Goal: Transaction & Acquisition: Purchase product/service

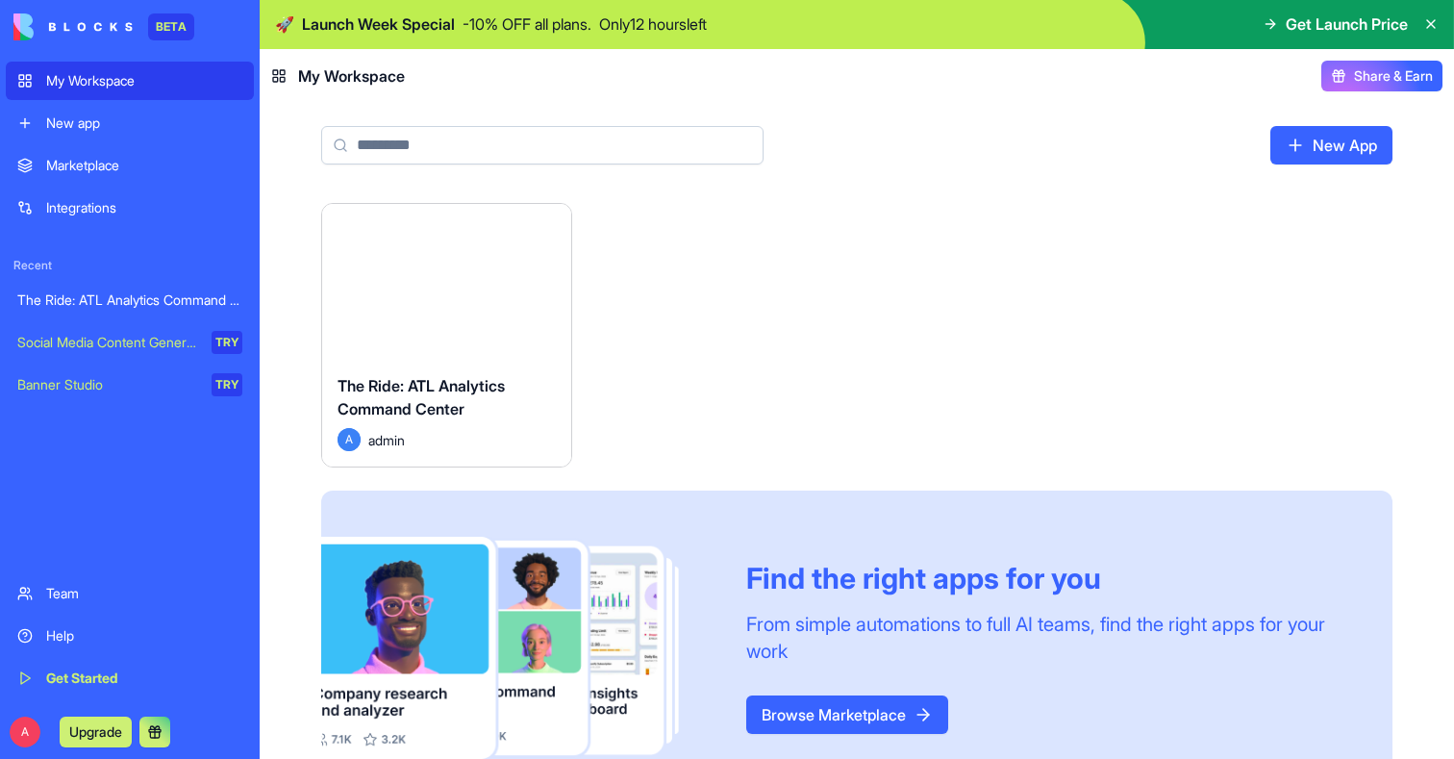
click at [1268, 28] on icon at bounding box center [1270, 23] width 15 height 15
click at [1343, 26] on span "Get Launch Price" at bounding box center [1347, 24] width 122 height 23
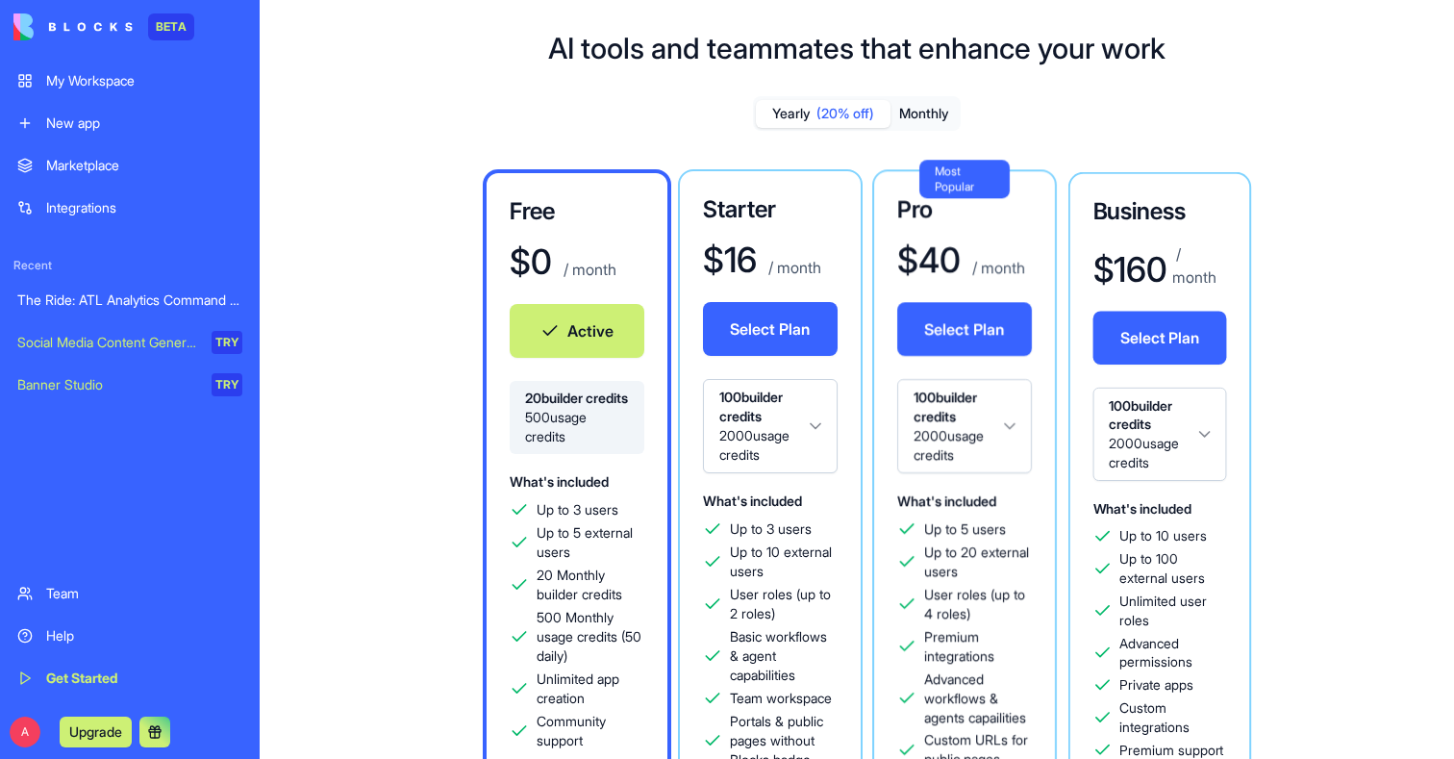
click at [426, 32] on div "AI tools and teammates that enhance your work Yearly (20% off) Monthly Free $ 0…" at bounding box center [857, 574] width 1194 height 1148
click at [914, 119] on button "Monthly" at bounding box center [923, 114] width 67 height 28
click at [842, 106] on span "(20% off)" at bounding box center [845, 113] width 58 height 19
click at [757, 313] on button "Select Plan" at bounding box center [770, 329] width 135 height 54
click at [80, 88] on div "My Workspace" at bounding box center [144, 80] width 196 height 19
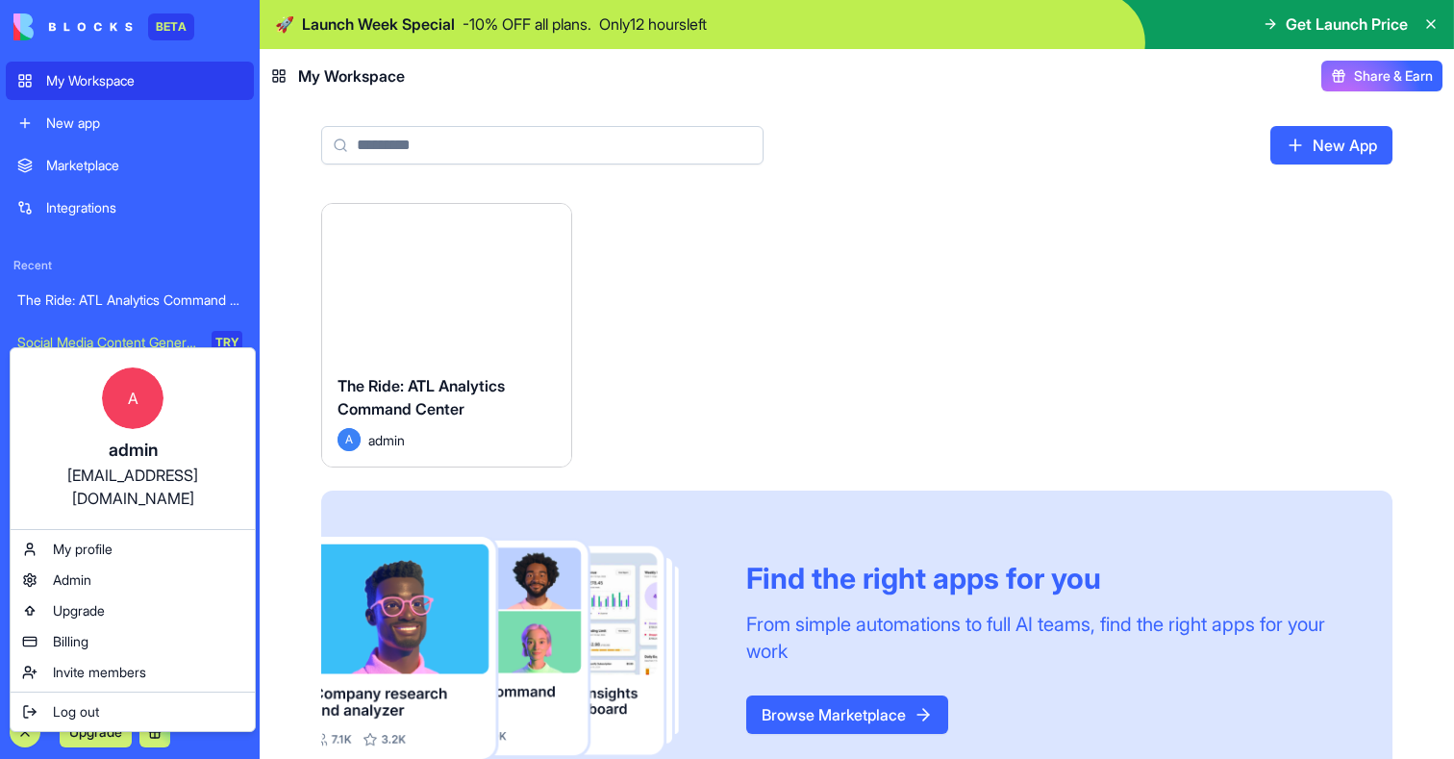
click at [26, 734] on html "BETA My Workspace New app Marketplace Integrations Recent The Ride: ATL Analyti…" at bounding box center [727, 379] width 1454 height 759
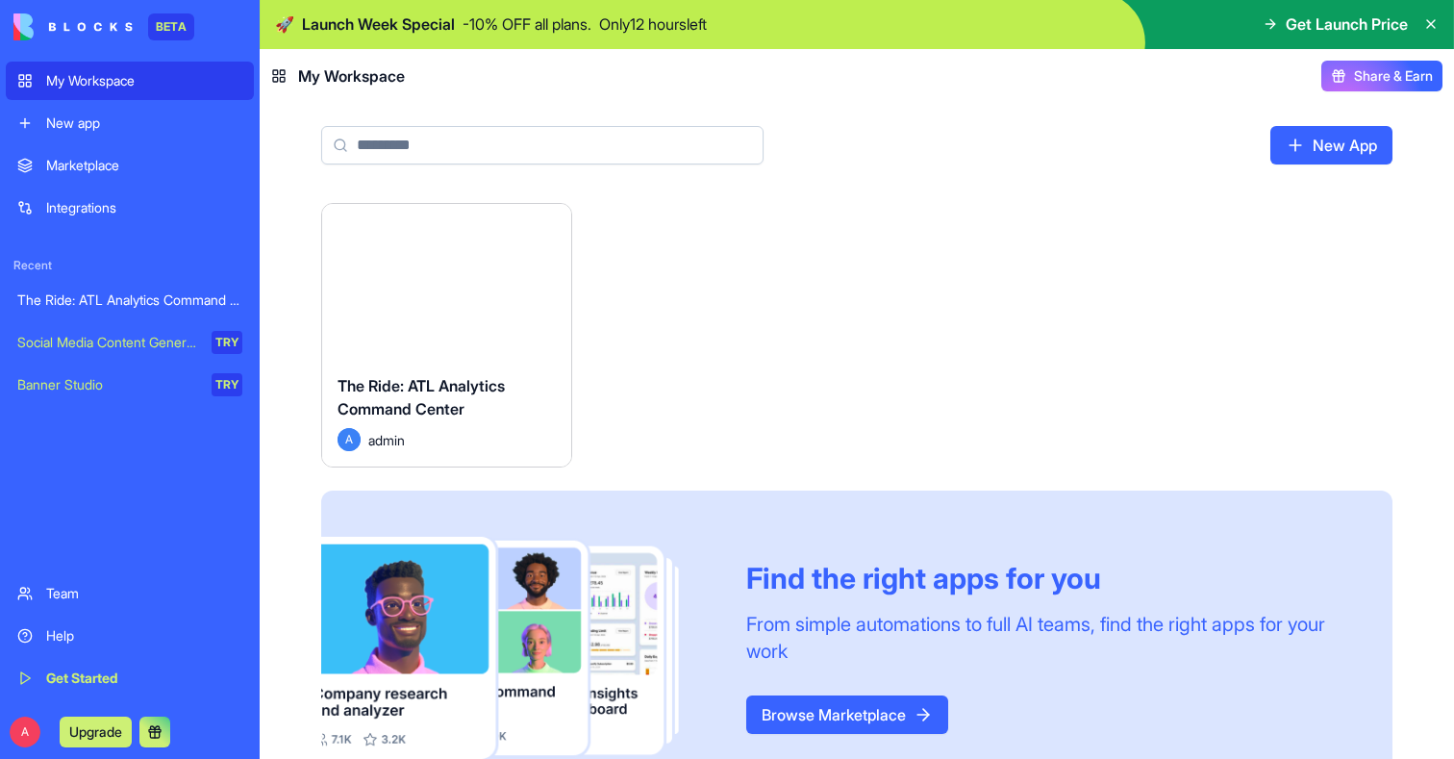
click at [420, 387] on span "The Ride: ATL Analytics Command Center" at bounding box center [421, 397] width 167 height 42
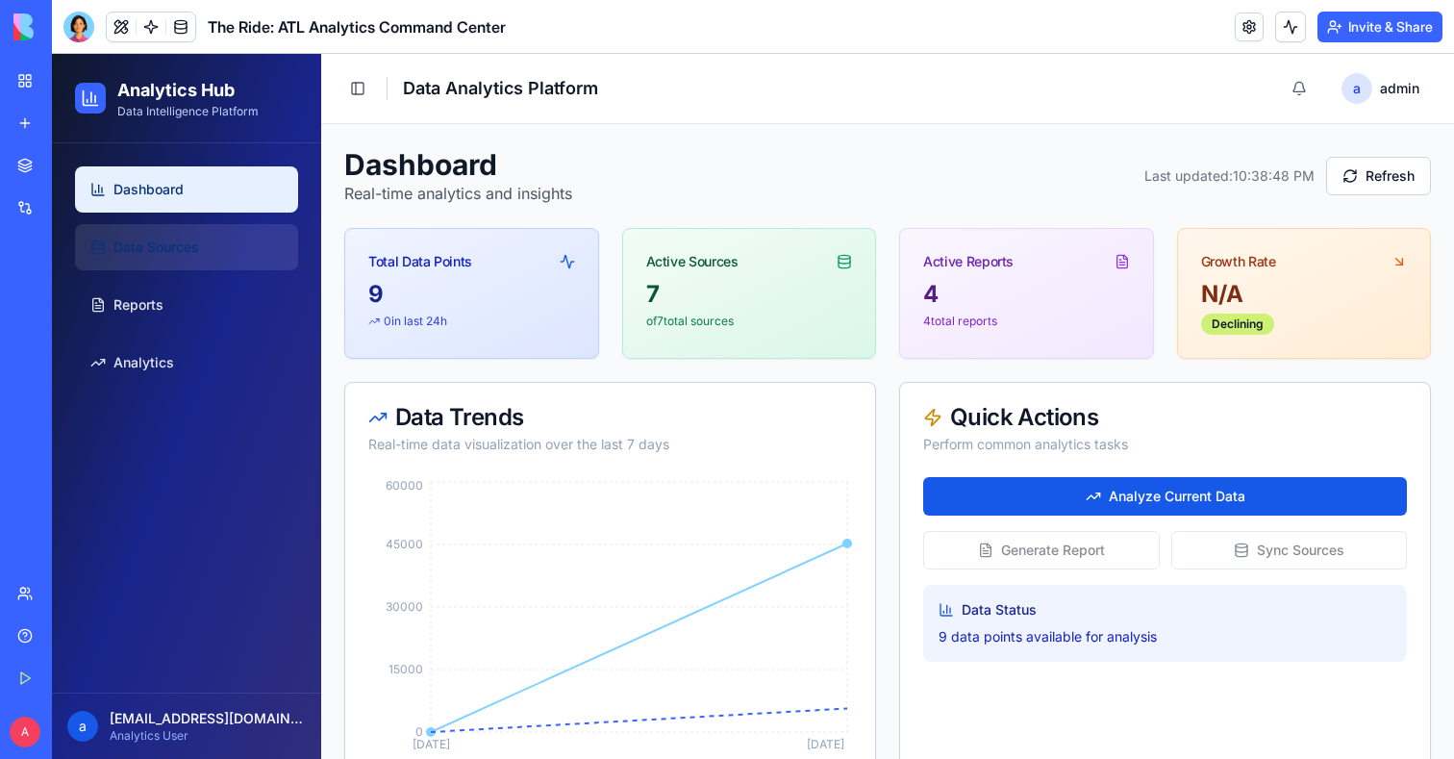
click at [174, 251] on span "Data Sources" at bounding box center [156, 247] width 86 height 19
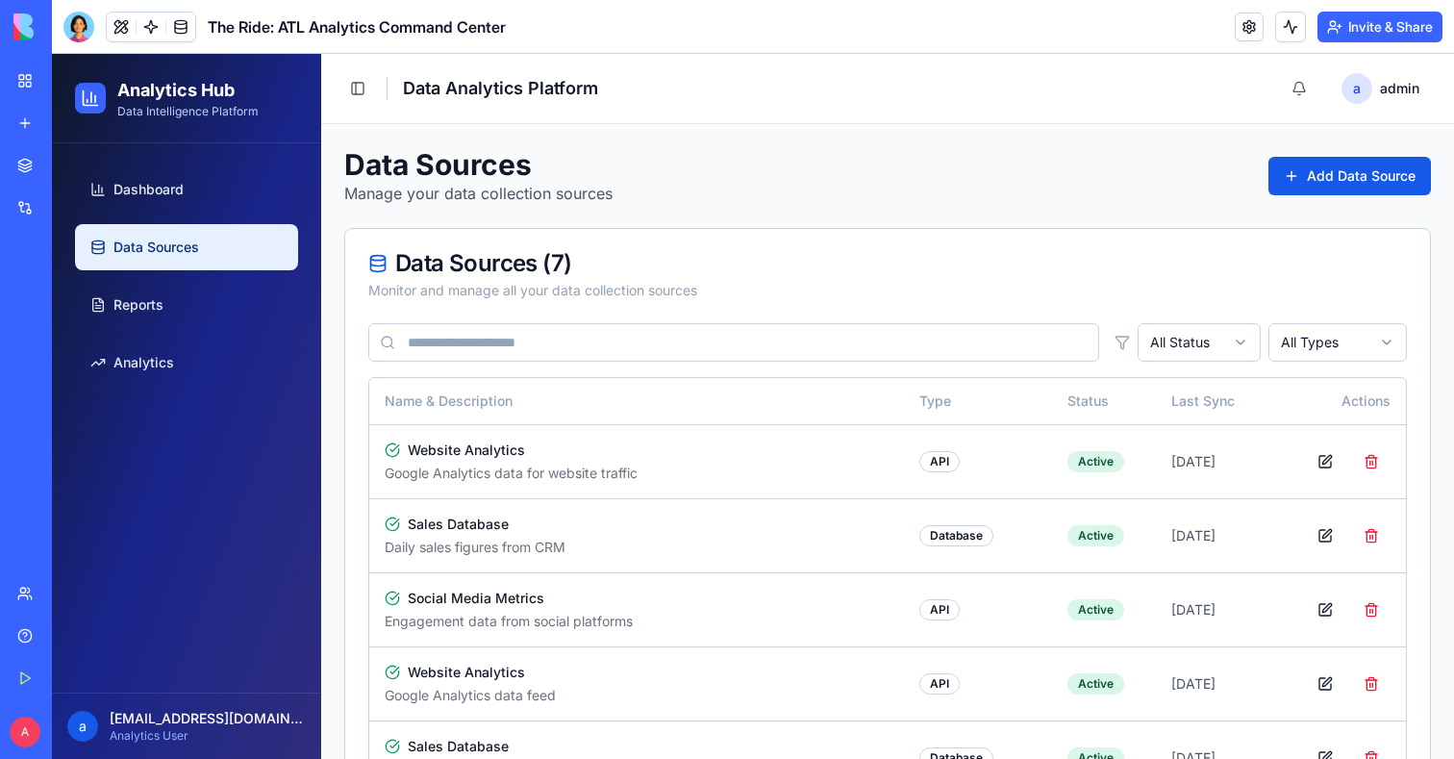
click at [138, 57] on div "Analytics Hub Data Intelligence Platform" at bounding box center [186, 98] width 269 height 89
click at [145, 38] on link at bounding box center [151, 27] width 29 height 29
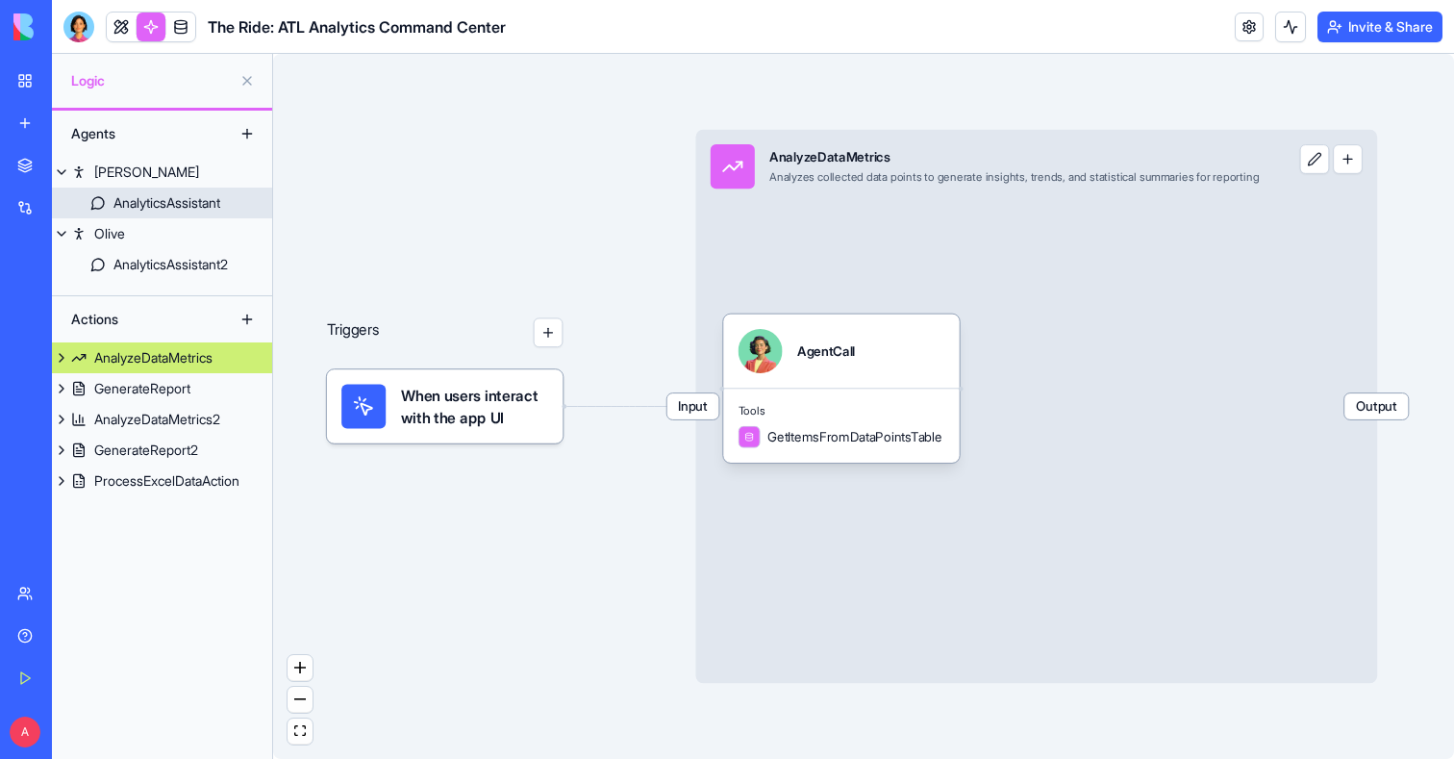
click at [190, 207] on div "AnalyticsAssistant" at bounding box center [166, 202] width 107 height 19
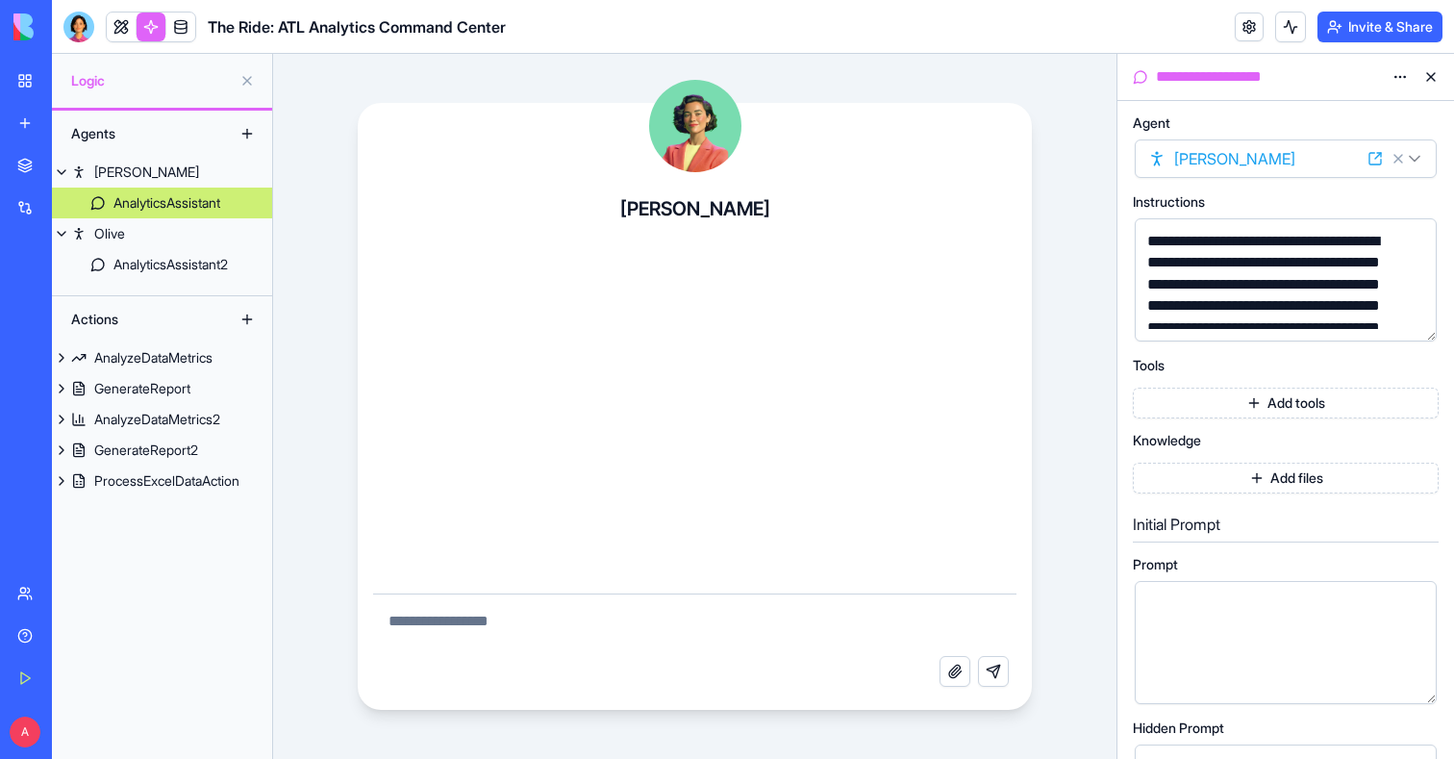
click at [1429, 81] on button at bounding box center [1431, 77] width 31 height 31
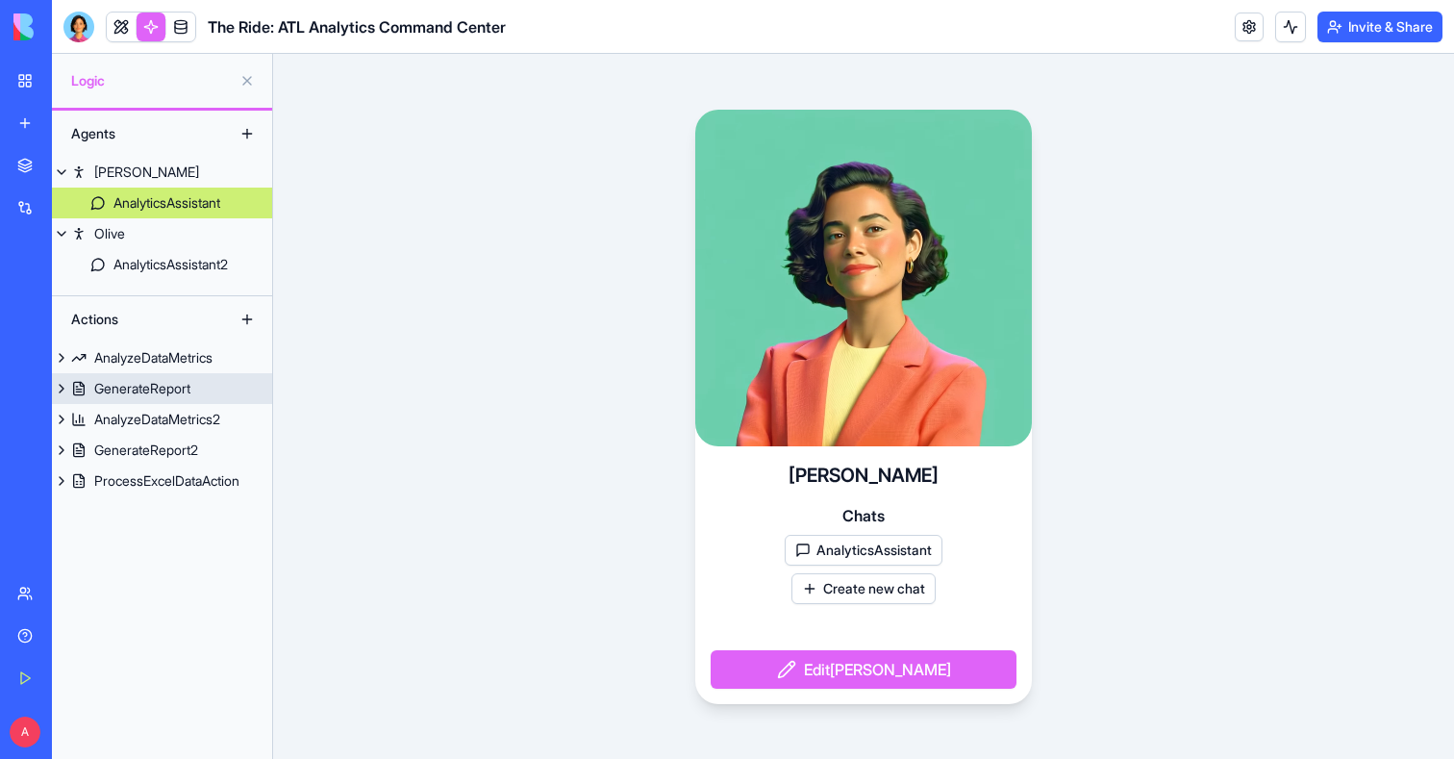
click at [153, 385] on div "GenerateReport" at bounding box center [142, 388] width 96 height 19
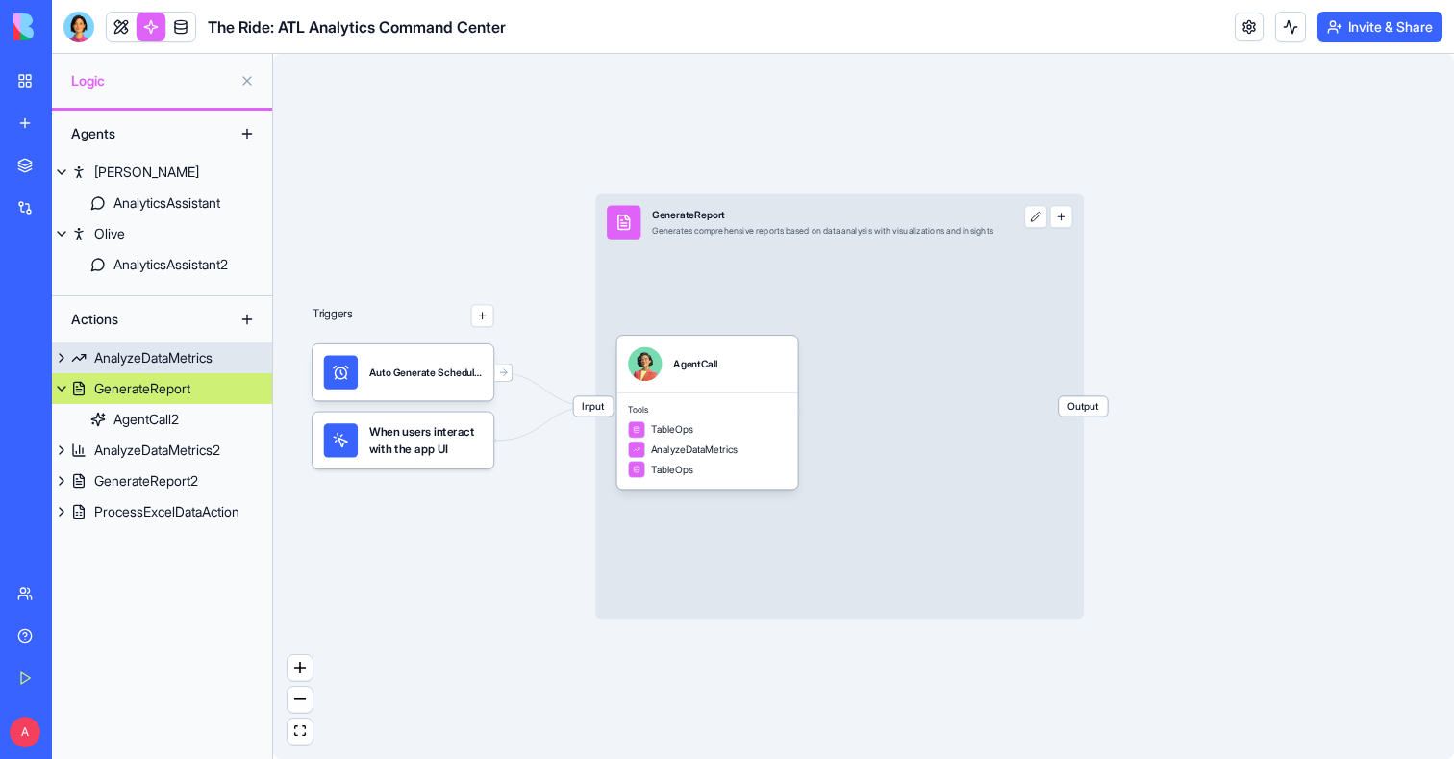
click at [158, 368] on link "AnalyzeDataMetrics" at bounding box center [162, 357] width 220 height 31
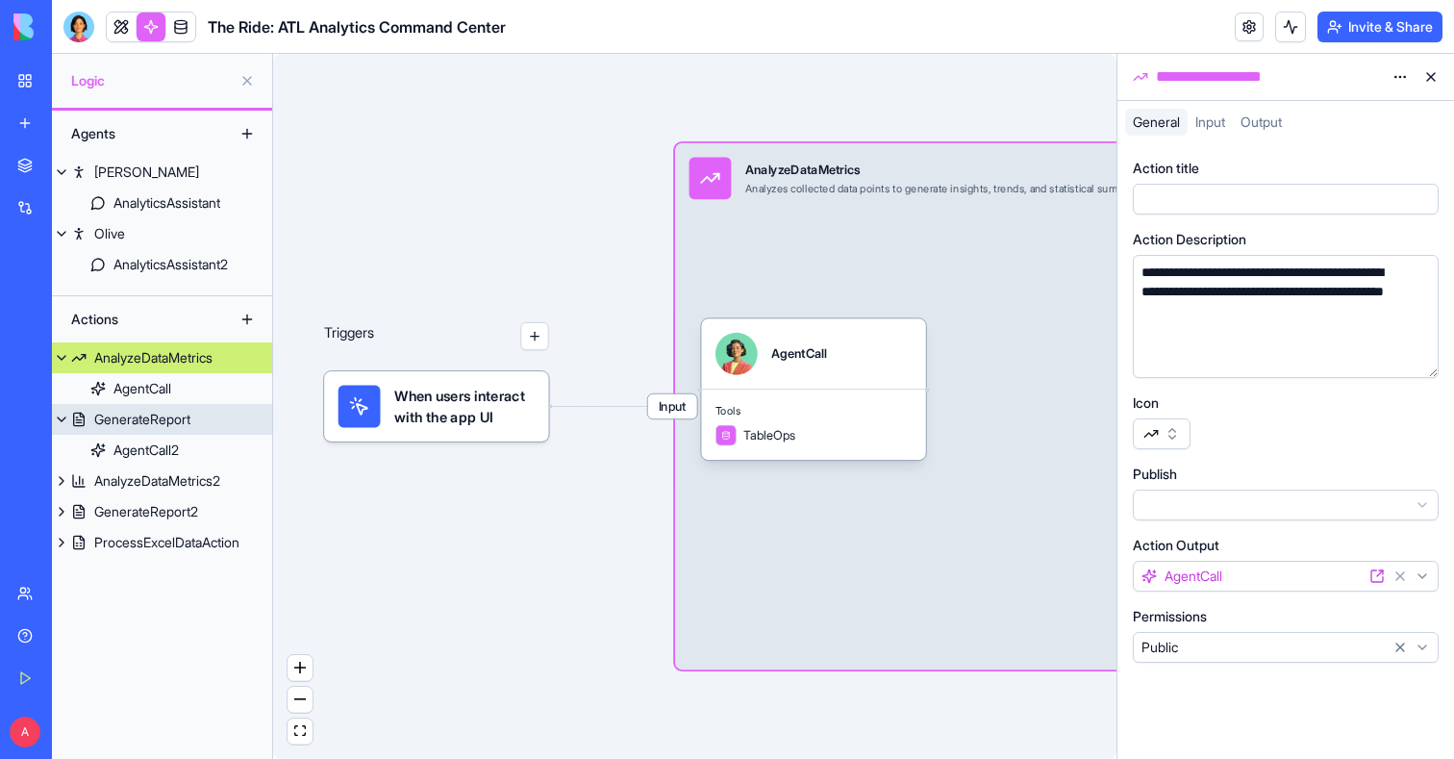
click at [169, 406] on link "GenerateReport" at bounding box center [162, 419] width 220 height 31
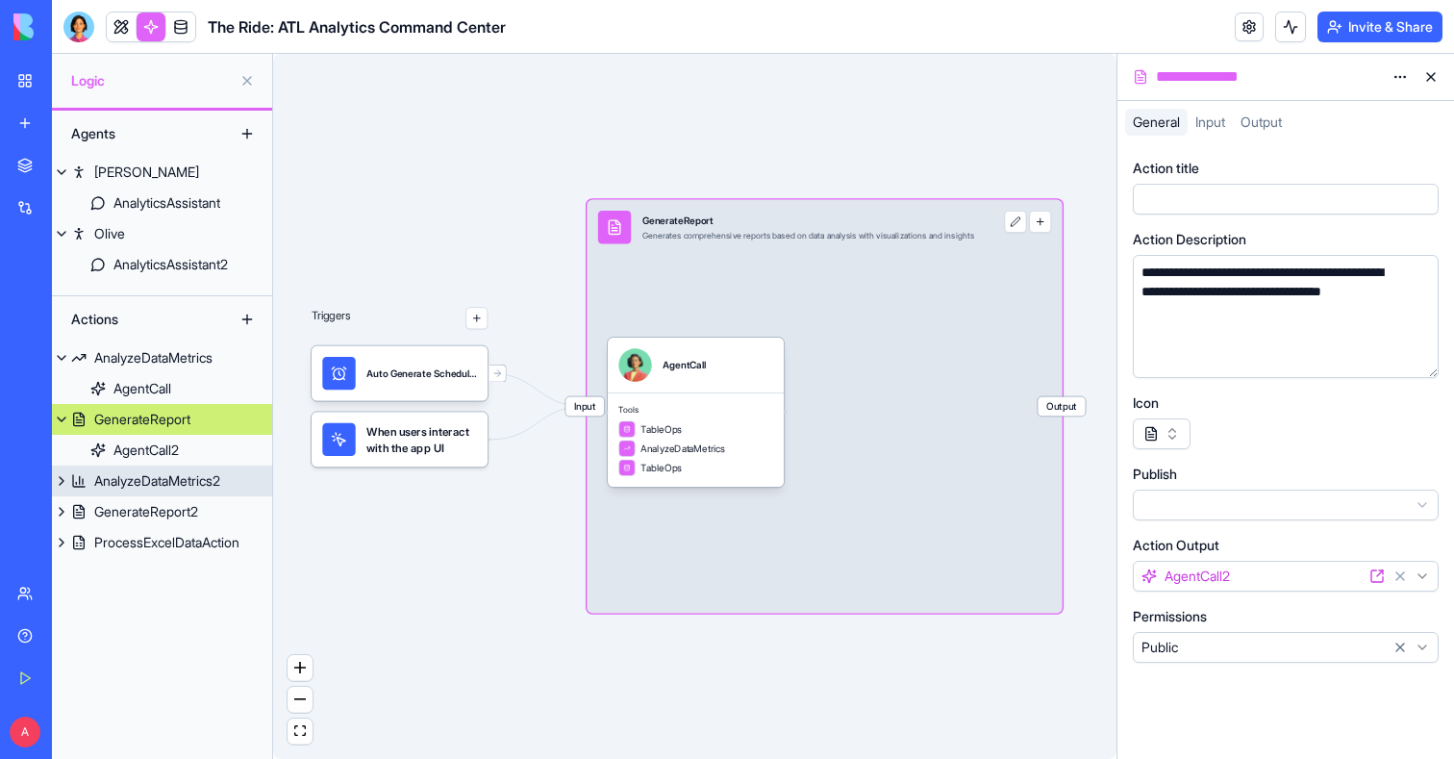
click at [173, 498] on link "GenerateReport2" at bounding box center [162, 511] width 220 height 31
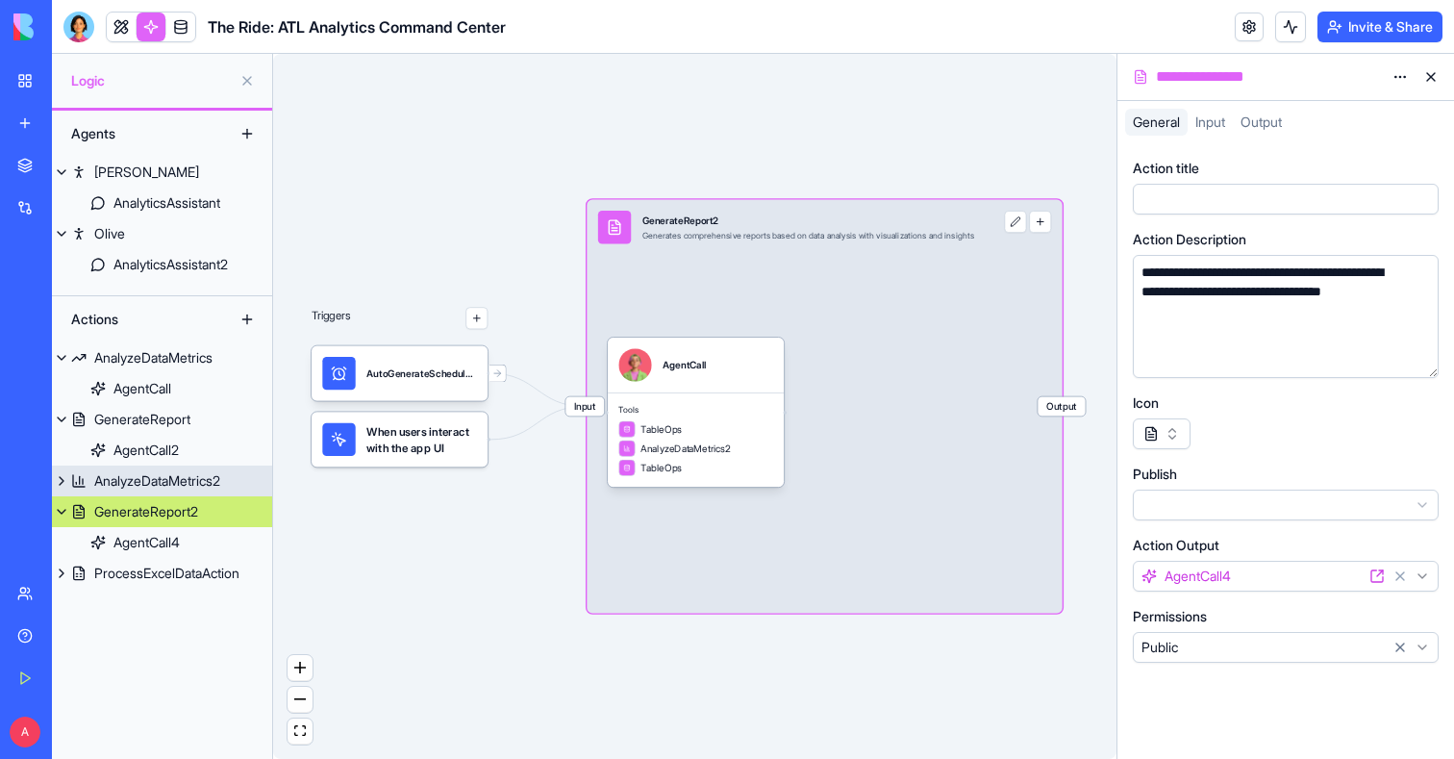
click at [179, 476] on div "AnalyzeDataMetrics2" at bounding box center [157, 480] width 126 height 19
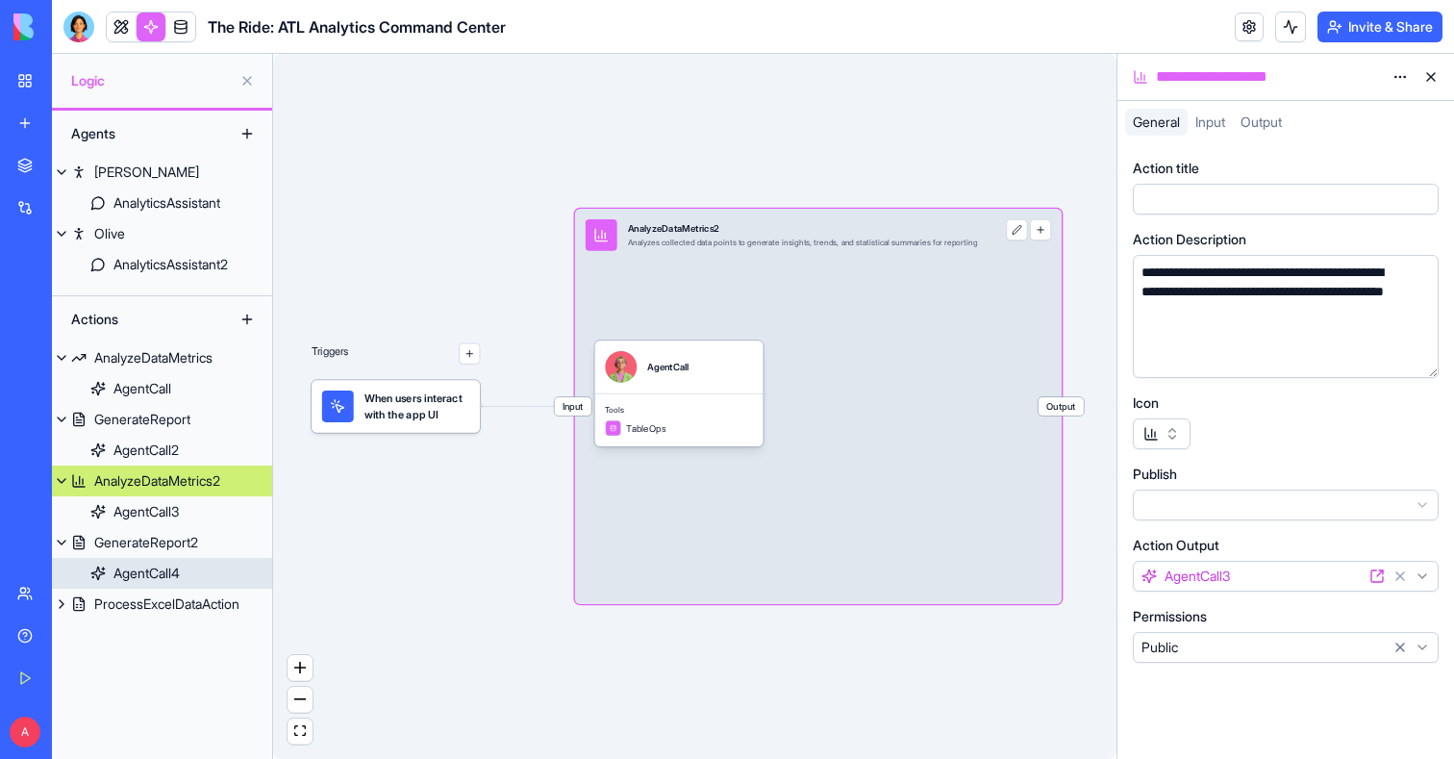
click at [179, 561] on link "AgentCall4" at bounding box center [162, 573] width 220 height 31
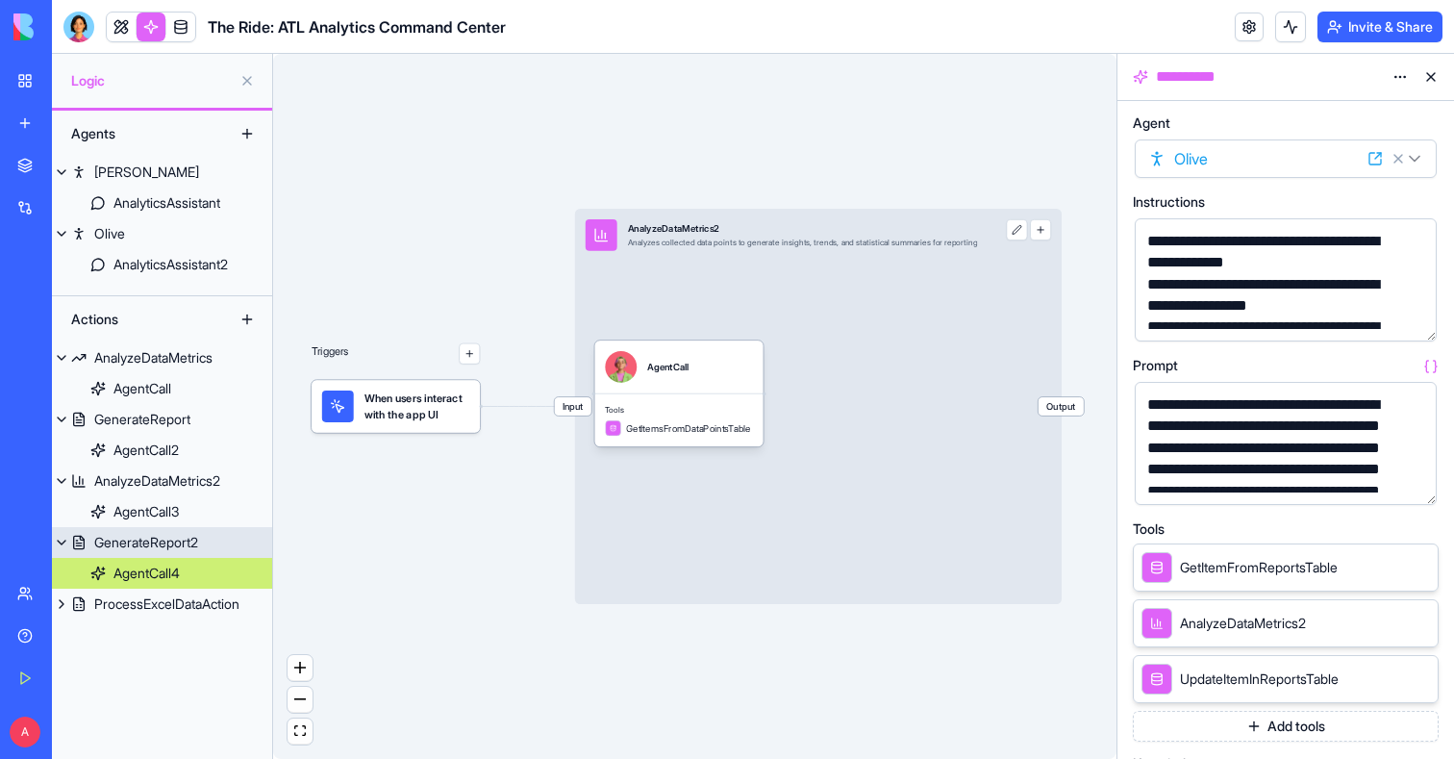
click at [175, 551] on div "GenerateReport2" at bounding box center [146, 542] width 104 height 19
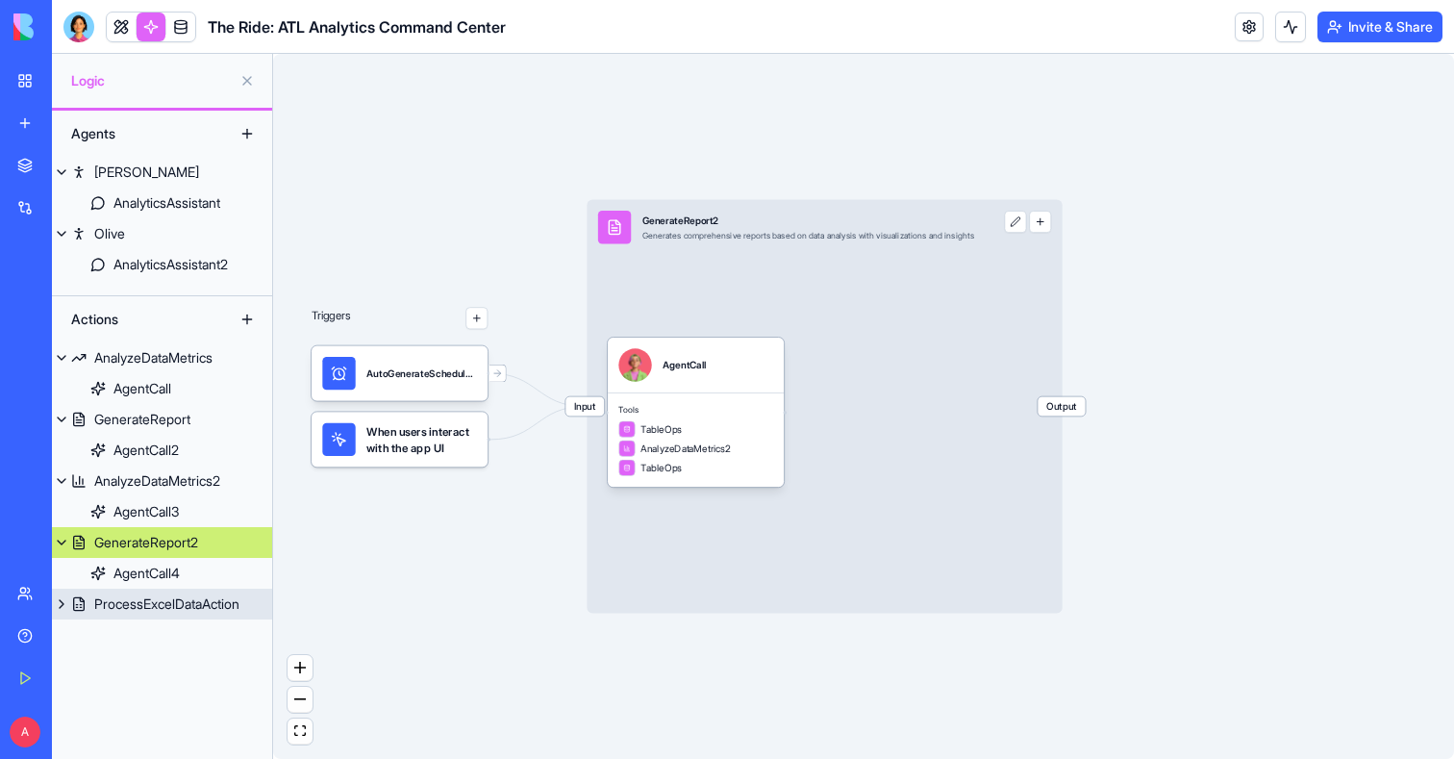
click at [175, 602] on div "ProcessExcelDataAction" at bounding box center [166, 603] width 145 height 19
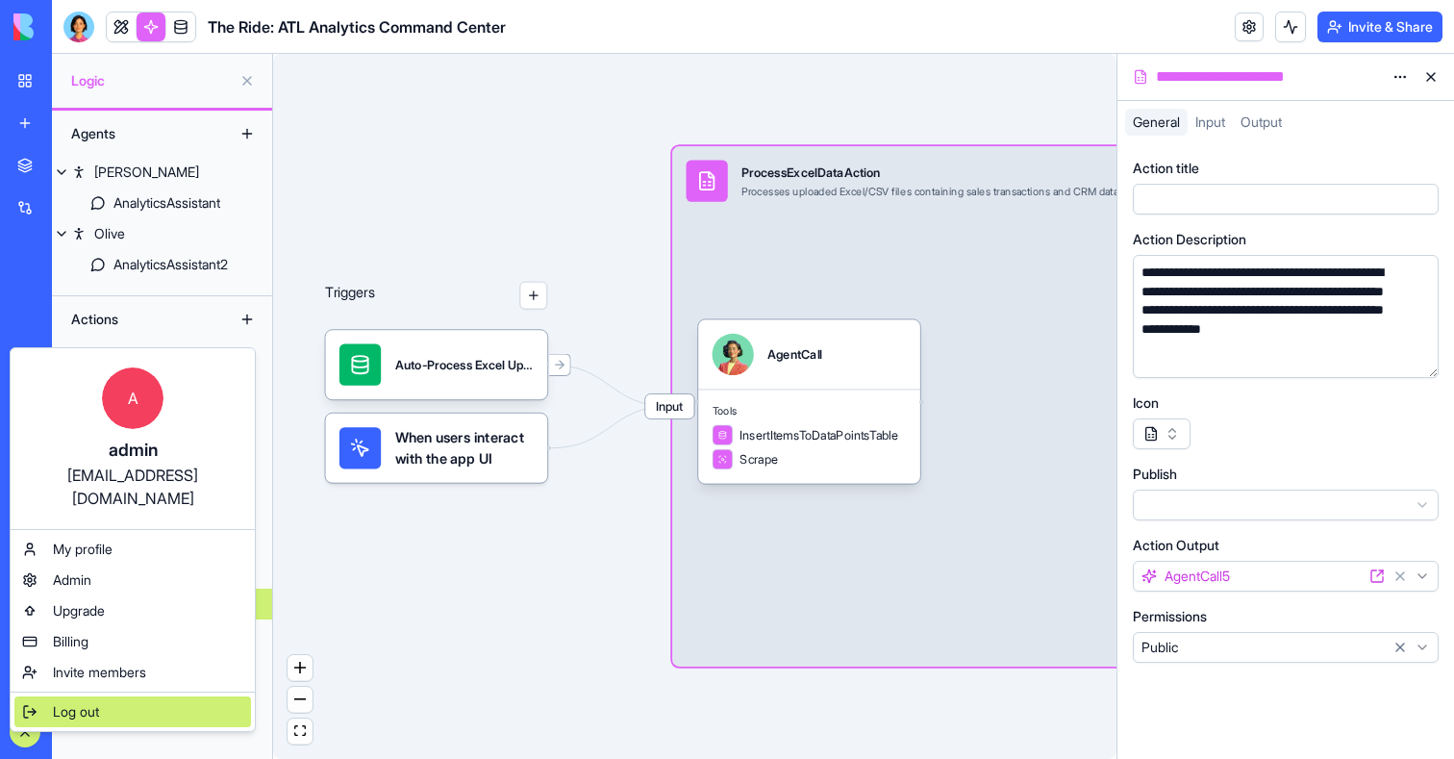
click at [41, 696] on div "Log out" at bounding box center [132, 711] width 237 height 31
